Goal: Complete application form

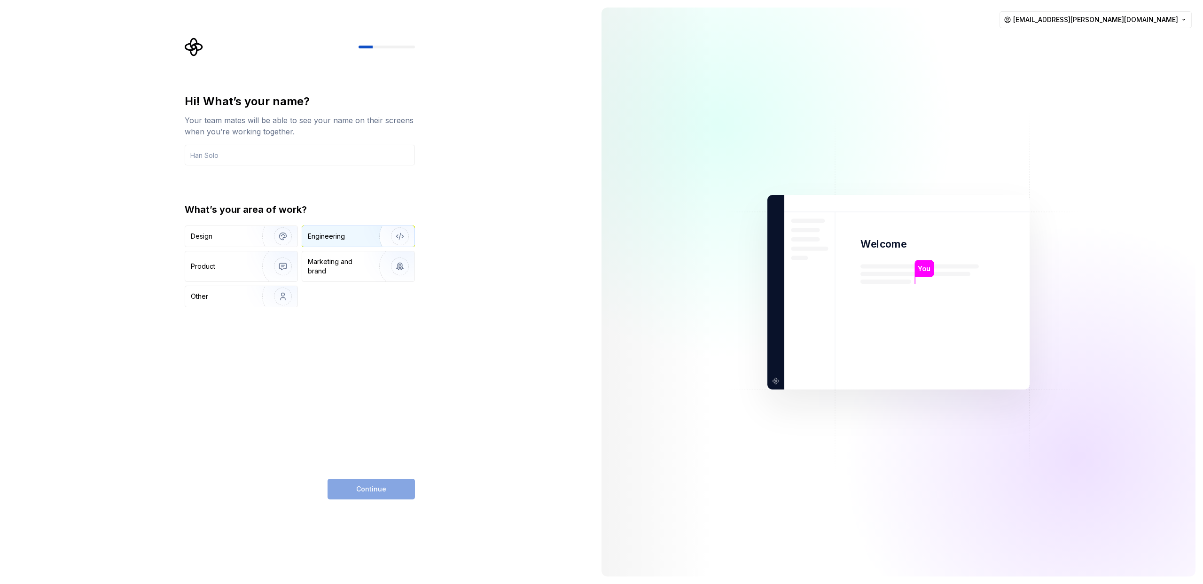
click at [343, 244] on div "Engineering" at bounding box center [358, 236] width 112 height 21
click at [263, 168] on div "Hi! What’s your name? Your team mates will be able to see your name on their sc…" at bounding box center [300, 200] width 230 height 213
click at [273, 163] on input "text" at bounding box center [300, 155] width 230 height 21
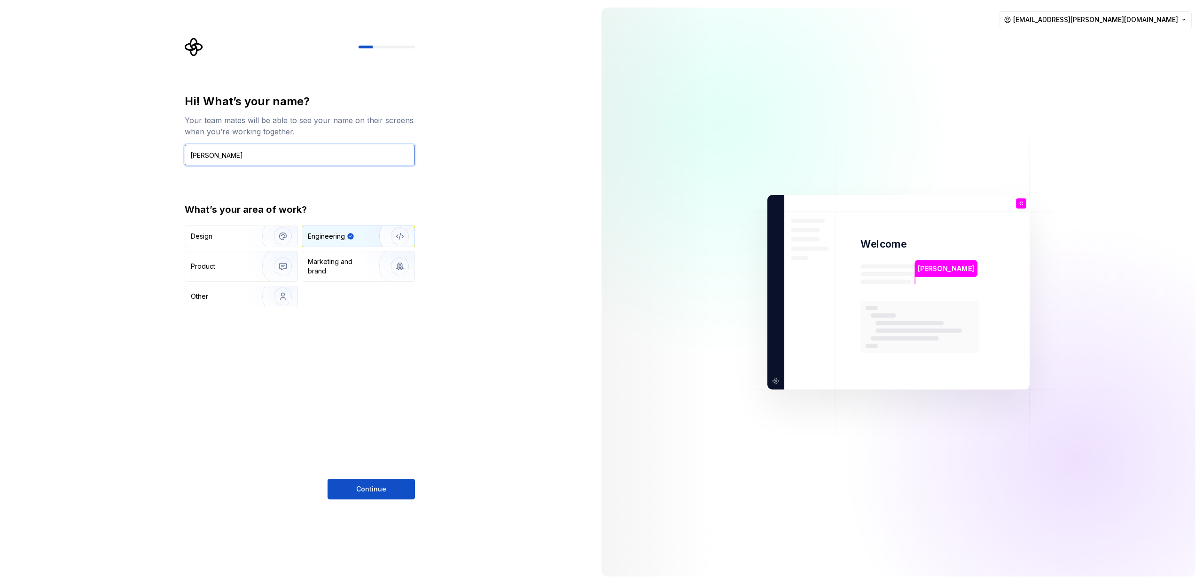
type input "[PERSON_NAME]"
drag, startPoint x: 357, startPoint y: 471, endPoint x: 364, endPoint y: 481, distance: 11.9
click at [358, 472] on div "Hi! What’s your name? Your team mates will be able to see your name on their sc…" at bounding box center [300, 297] width 230 height 406
click at [364, 481] on button "Continue" at bounding box center [371, 489] width 87 height 21
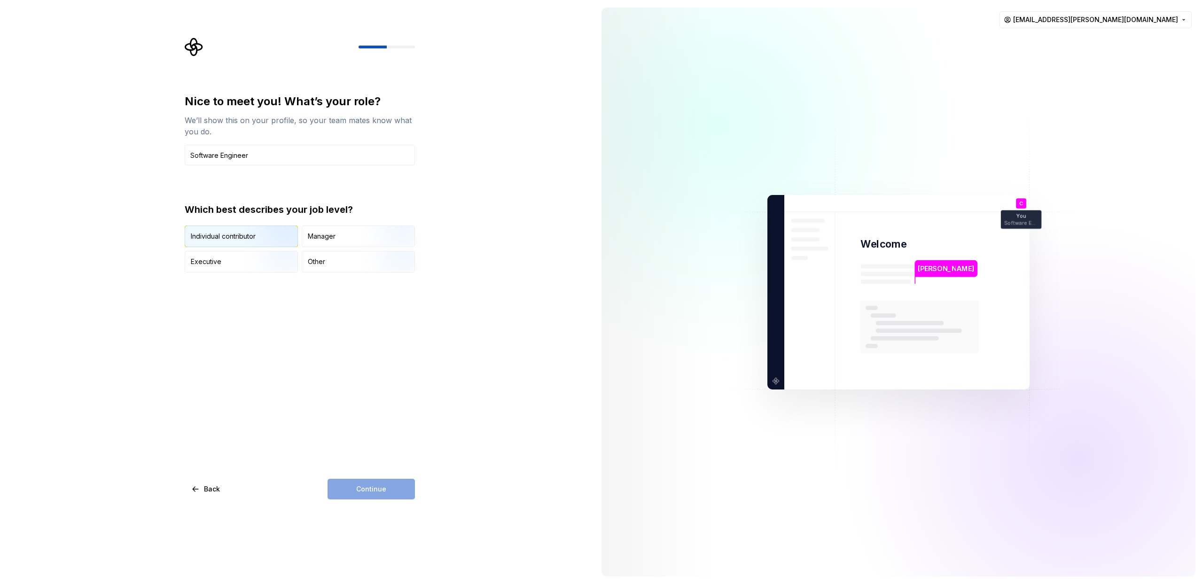
type input "Software Engineer"
click at [242, 239] on div "Individual contributor" at bounding box center [223, 236] width 65 height 9
click at [401, 493] on button "Continue" at bounding box center [371, 489] width 87 height 21
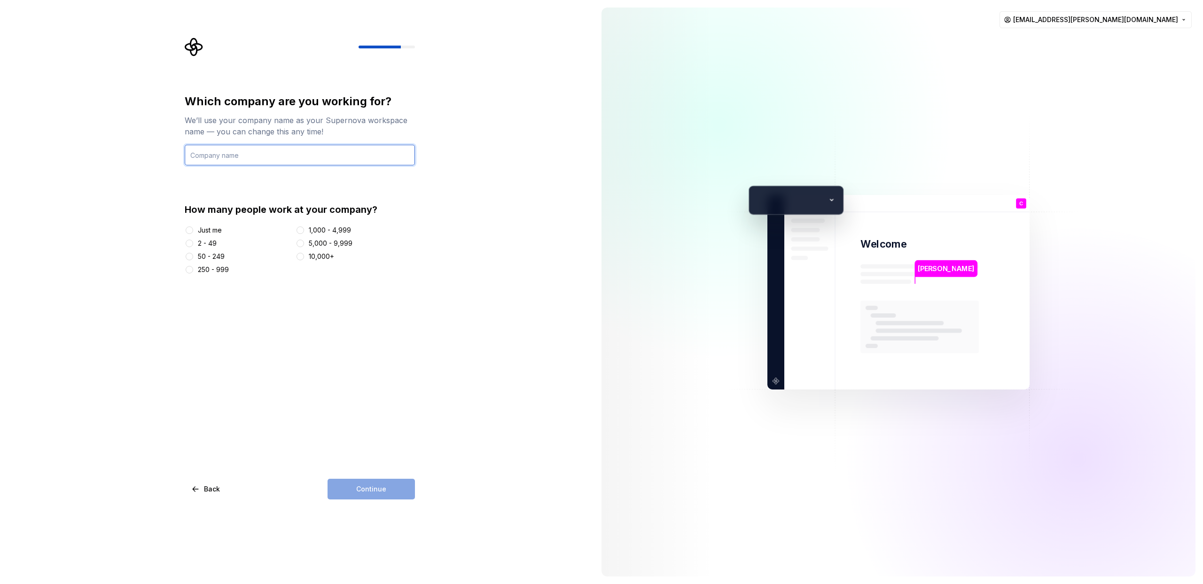
click at [275, 163] on input "text" at bounding box center [300, 155] width 230 height 21
type input "DD"
click at [299, 252] on div at bounding box center [300, 256] width 9 height 9
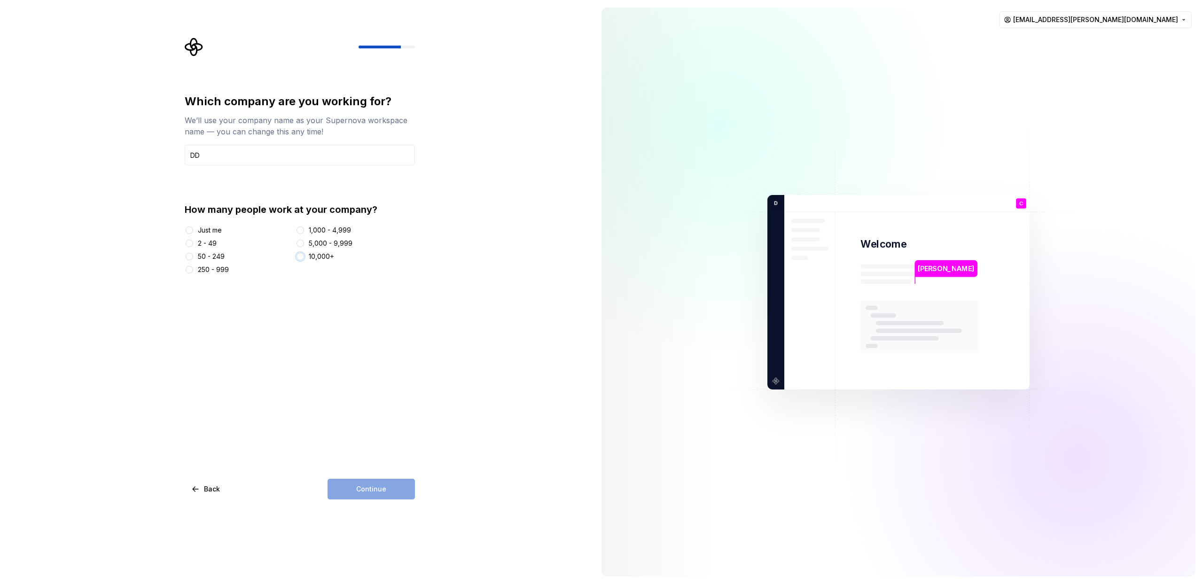
click at [302, 257] on button "10,000+" at bounding box center [301, 257] width 8 height 8
click at [372, 486] on span "Continue" at bounding box center [371, 489] width 30 height 9
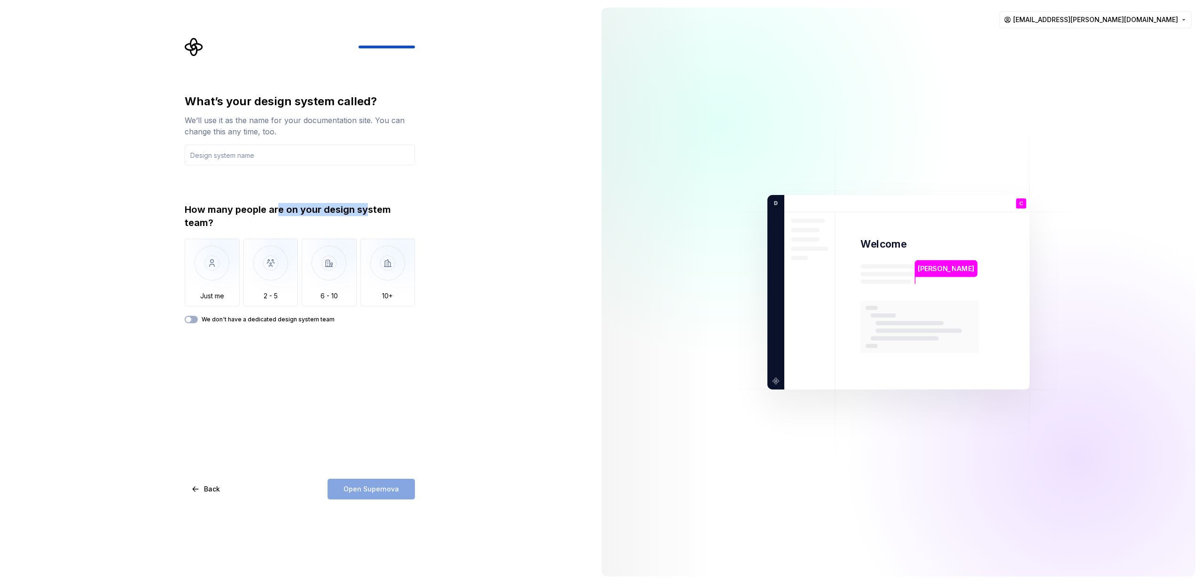
drag, startPoint x: 277, startPoint y: 204, endPoint x: 366, endPoint y: 204, distance: 88.4
click at [366, 204] on div "How many people are on your design system team?" at bounding box center [300, 216] width 230 height 26
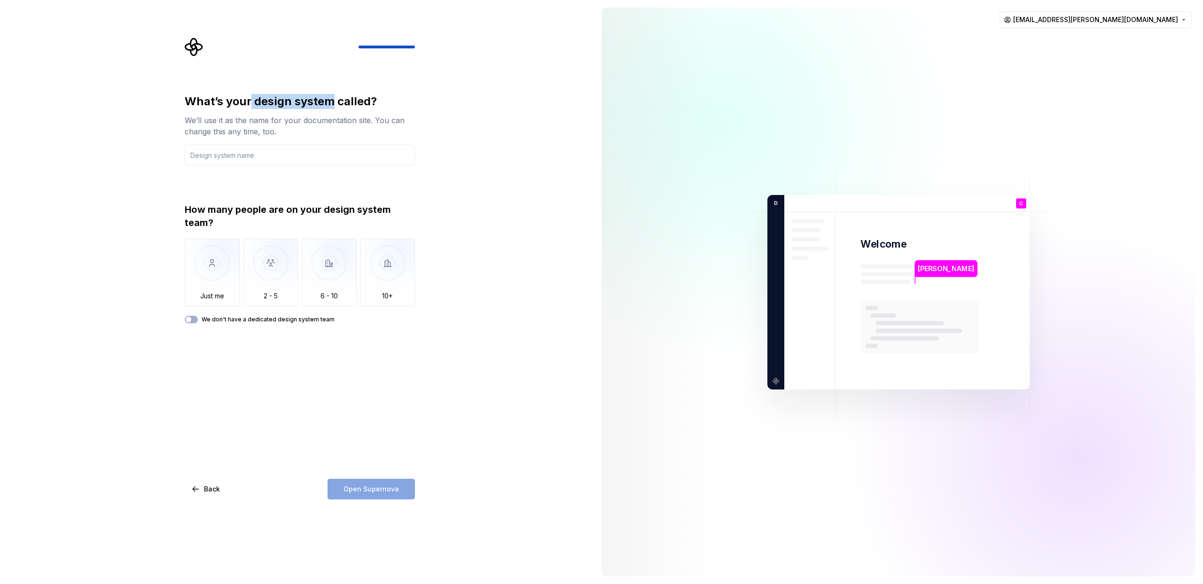
drag, startPoint x: 251, startPoint y: 106, endPoint x: 328, endPoint y: 104, distance: 76.2
click at [328, 104] on div "What’s your design system called?" at bounding box center [300, 101] width 230 height 15
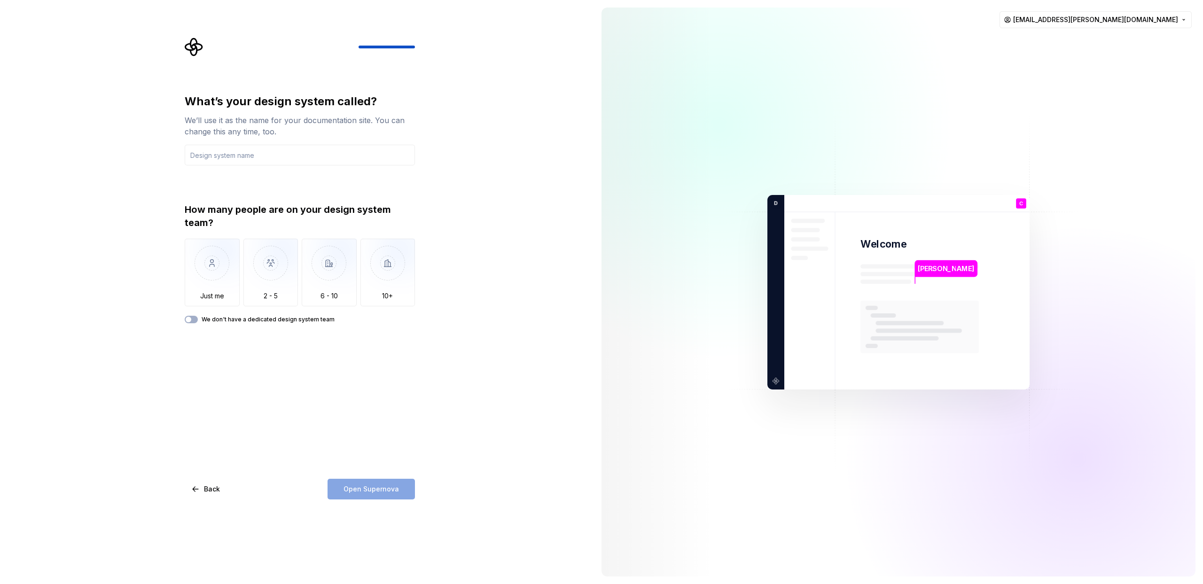
click at [303, 118] on div "We’ll use it as the name for your documentation site. You can change this any t…" at bounding box center [300, 126] width 230 height 23
drag, startPoint x: 248, startPoint y: 122, endPoint x: 271, endPoint y: 131, distance: 25.0
click at [268, 130] on div "We’ll use it as the name for your documentation site. You can change this any t…" at bounding box center [300, 126] width 230 height 23
click at [271, 131] on div "We’ll use it as the name for your documentation site. You can change this any t…" at bounding box center [300, 126] width 230 height 23
drag, startPoint x: 266, startPoint y: 126, endPoint x: 280, endPoint y: 134, distance: 16.0
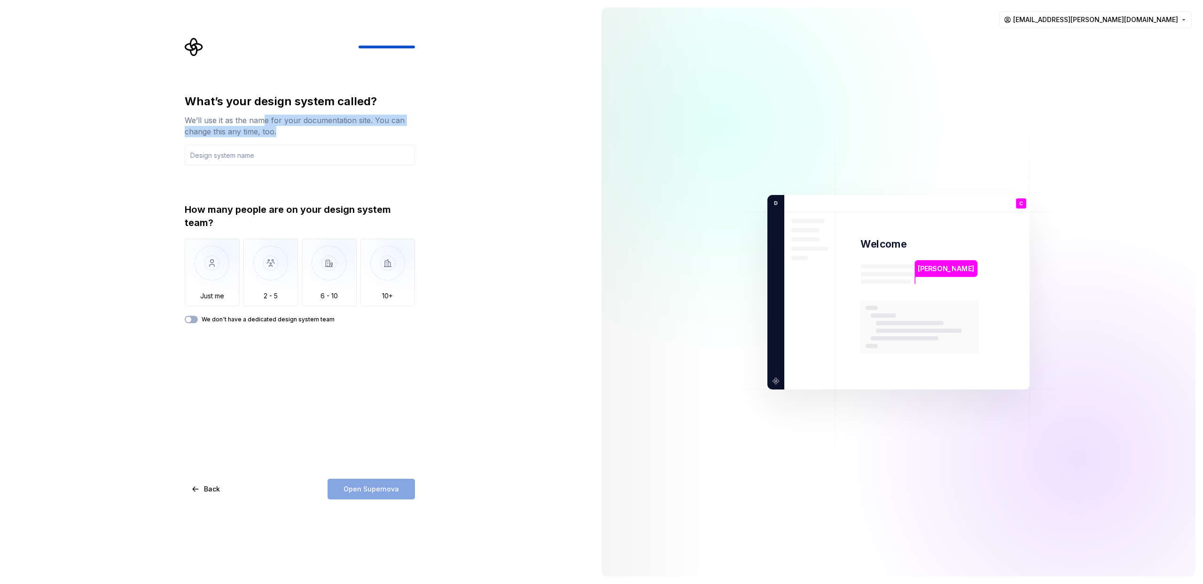
click at [279, 133] on div "We’ll use it as the name for your documentation site. You can change this any t…" at bounding box center [300, 126] width 230 height 23
click at [280, 134] on div "We’ll use it as the name for your documentation site. You can change this any t…" at bounding box center [300, 126] width 230 height 23
click at [236, 153] on input "text" at bounding box center [300, 155] width 230 height 21
